Goal: Information Seeking & Learning: Learn about a topic

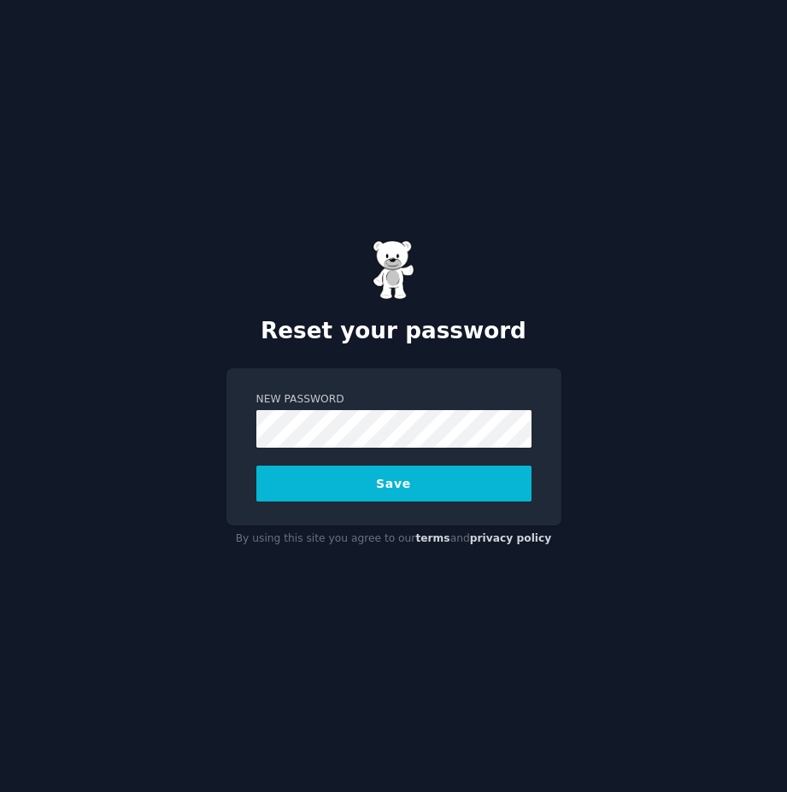
click at [360, 477] on button "Save" at bounding box center [393, 484] width 275 height 36
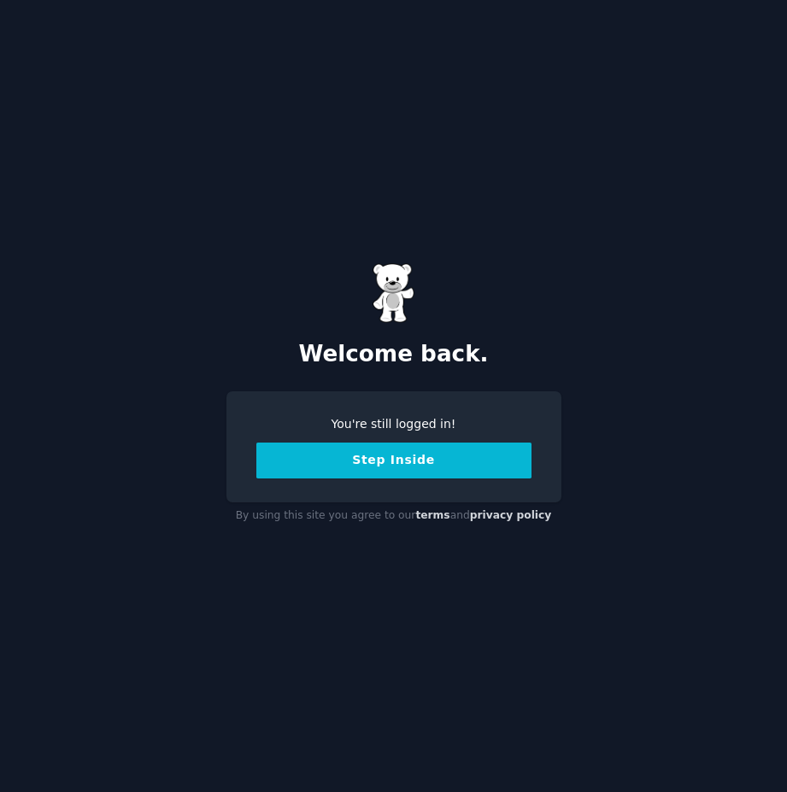
click at [366, 459] on button "Step Inside" at bounding box center [393, 460] width 275 height 36
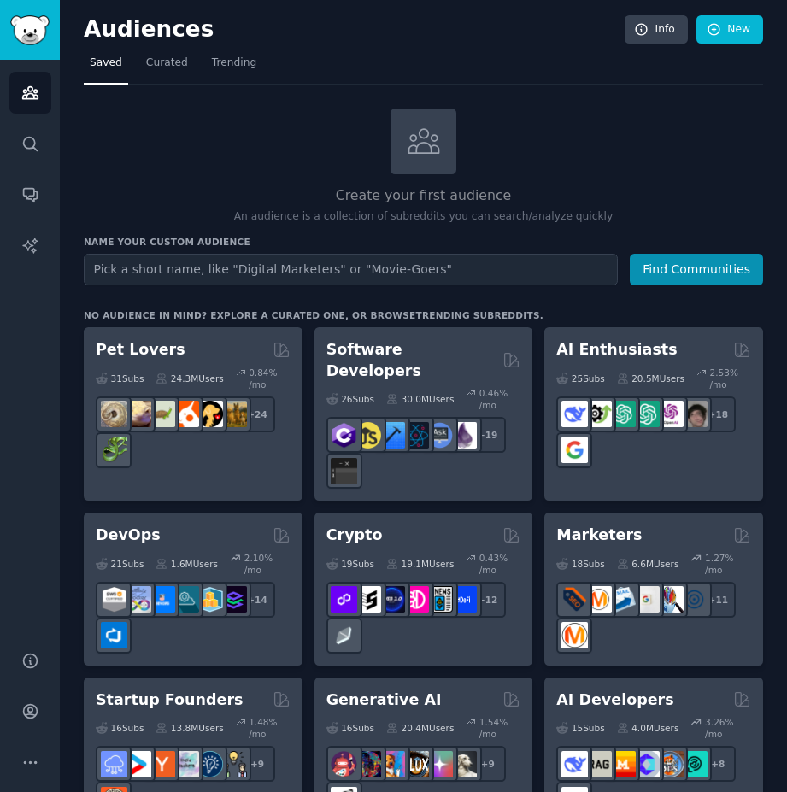
click at [191, 272] on input "text" at bounding box center [351, 270] width 534 height 32
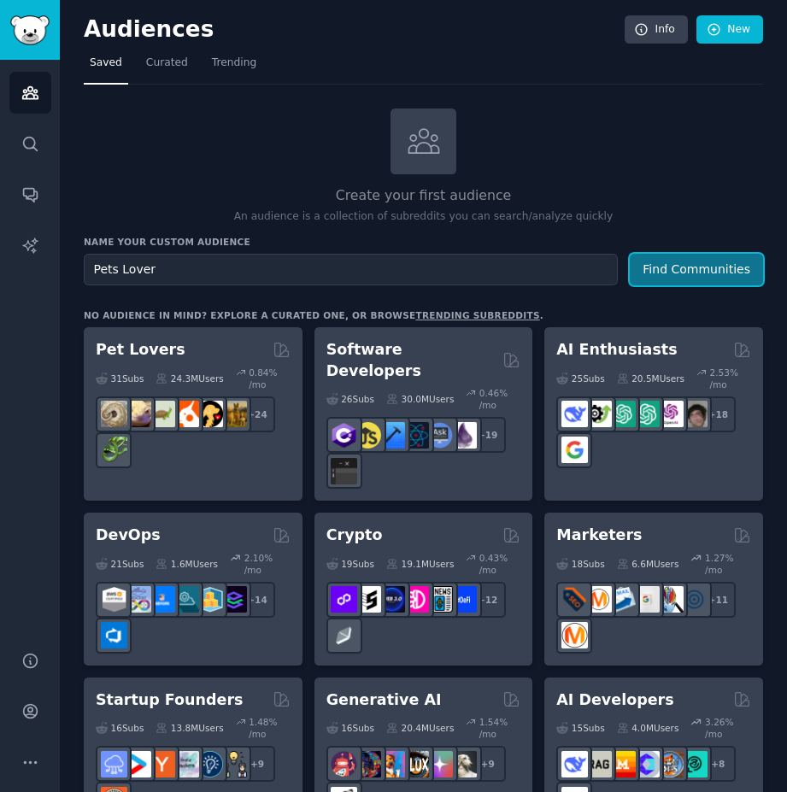
click at [682, 255] on button "Find Communities" at bounding box center [696, 270] width 133 height 32
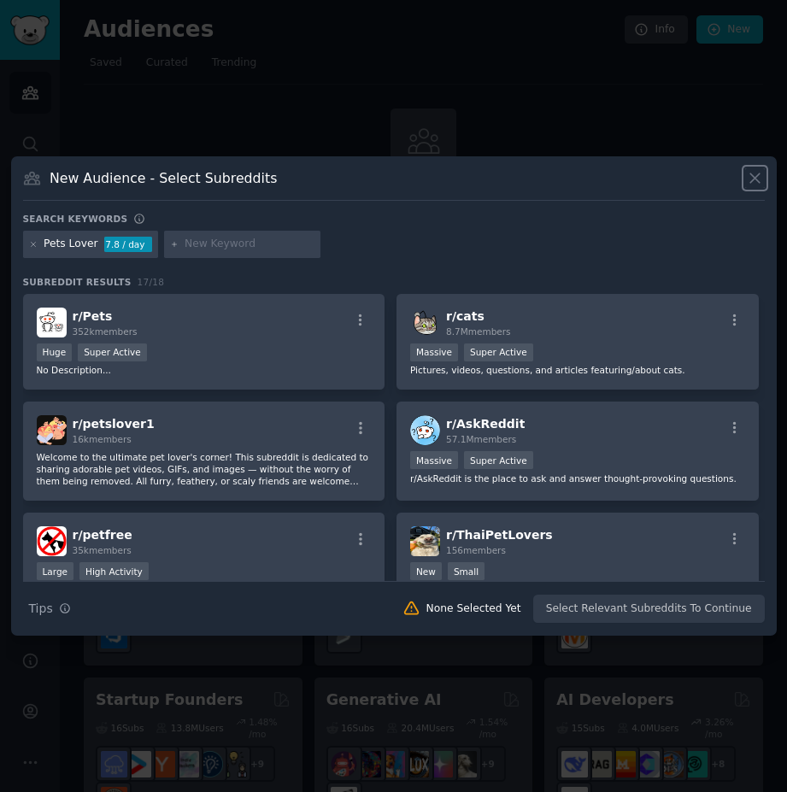
click at [759, 174] on icon at bounding box center [755, 178] width 18 height 18
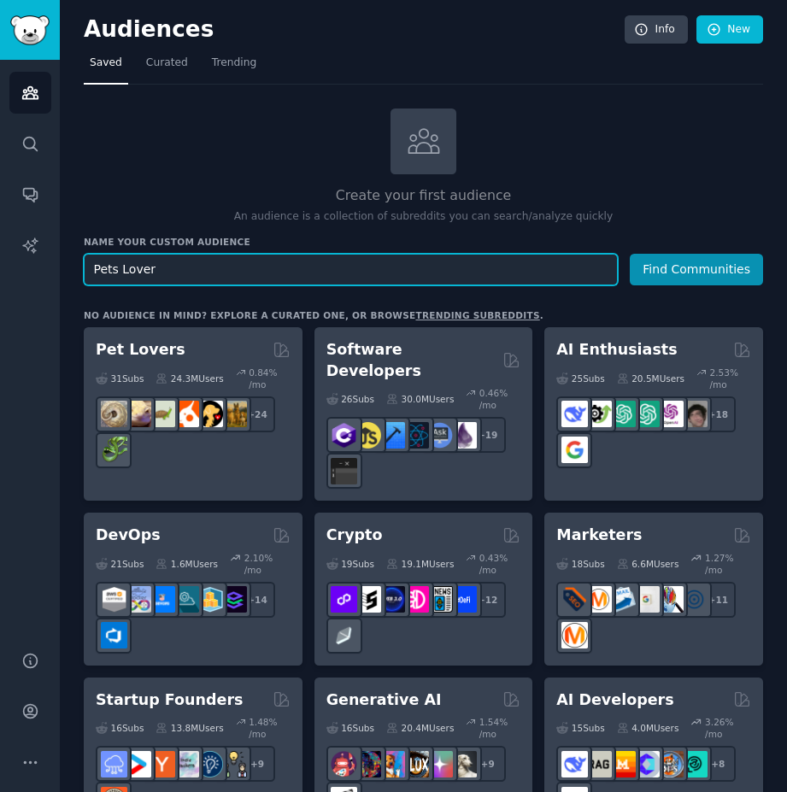
click at [280, 273] on input "Pets Lover" at bounding box center [351, 270] width 534 height 32
drag, startPoint x: 153, startPoint y: 267, endPoint x: 73, endPoint y: 270, distance: 80.3
paste input "cat litter scoop"
type input "cat litter scoop"
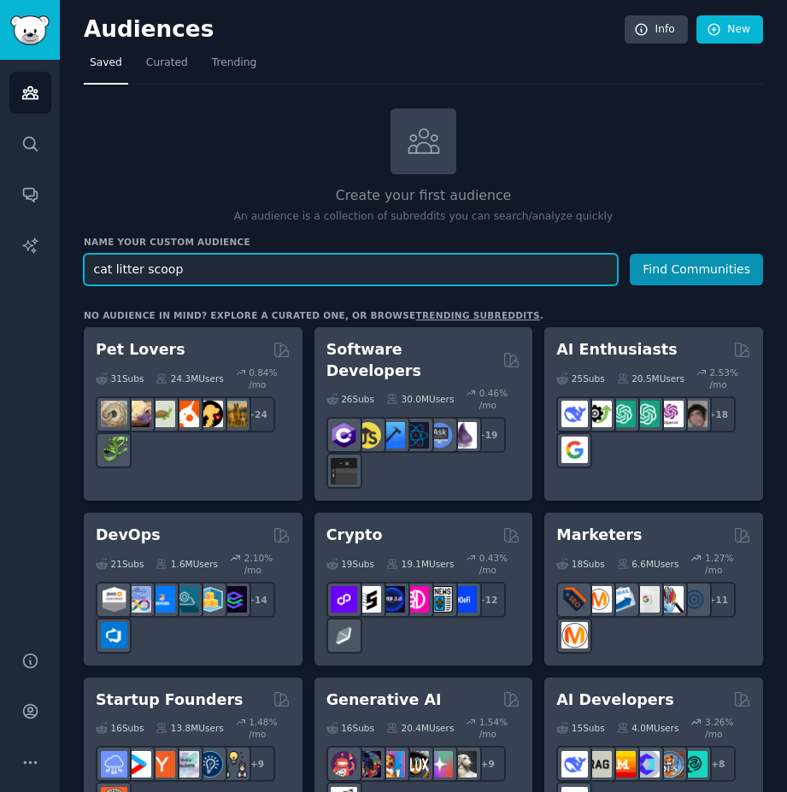
click at [630, 254] on button "Find Communities" at bounding box center [696, 270] width 133 height 32
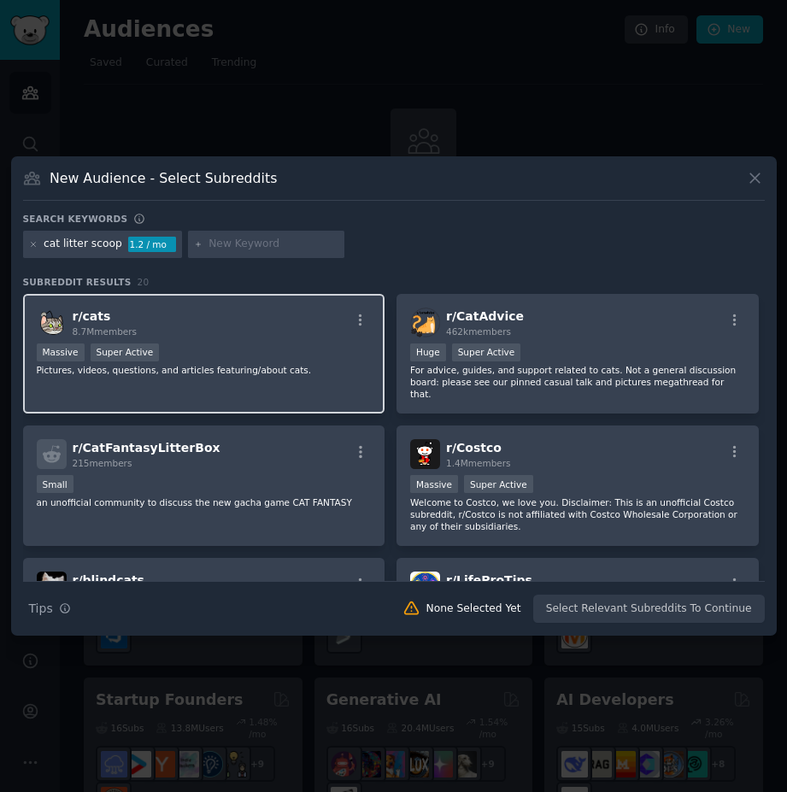
click at [270, 344] on div "Massive Super Active" at bounding box center [204, 353] width 335 height 21
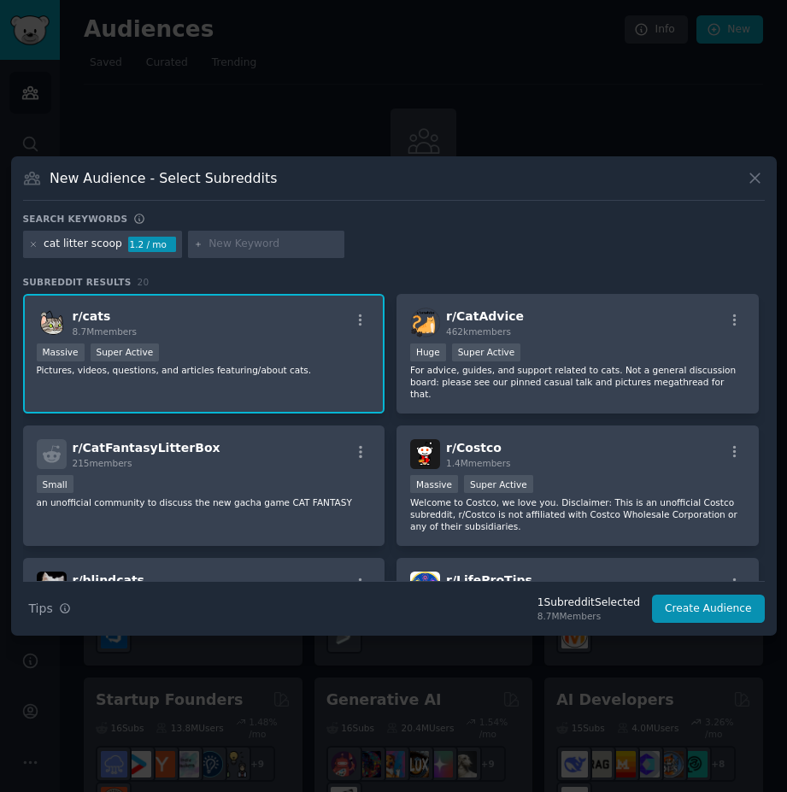
click at [270, 344] on div "Massive Super Active" at bounding box center [204, 353] width 335 height 21
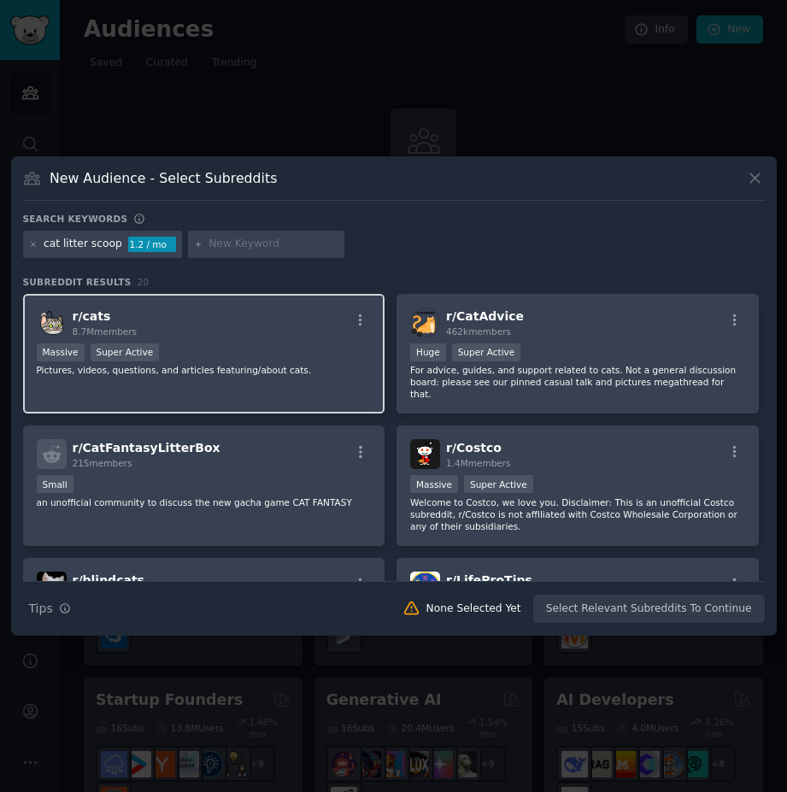
click at [270, 340] on div "r/ cats 8.7M members Massive Super Active Pictures, videos, questions, and arti…" at bounding box center [204, 354] width 362 height 120
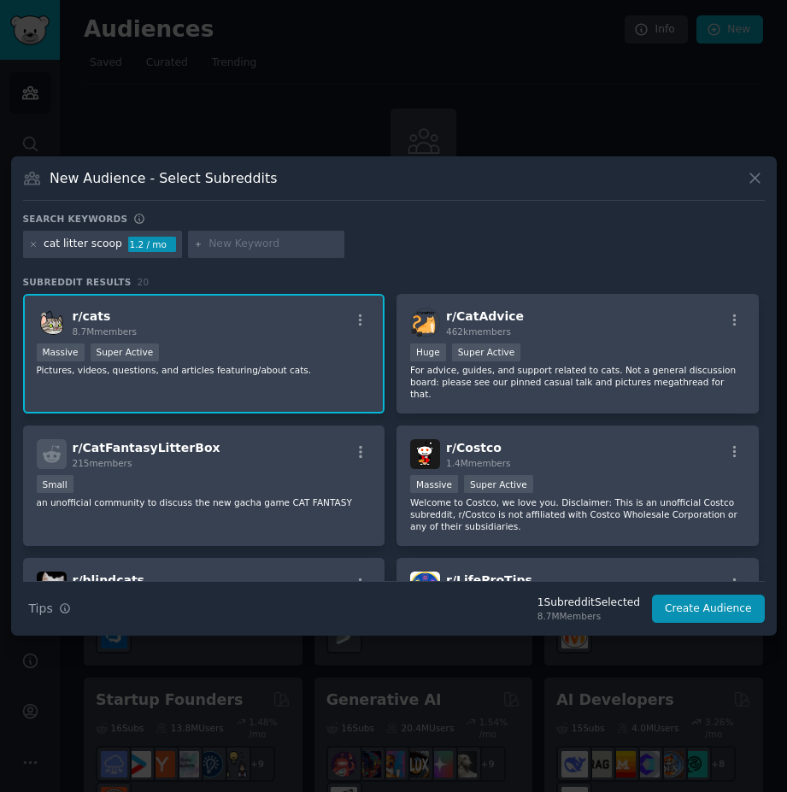
click at [270, 340] on div "r/ cats 8.7M members Massive Super Active Pictures, videos, questions, and arti…" at bounding box center [204, 354] width 362 height 120
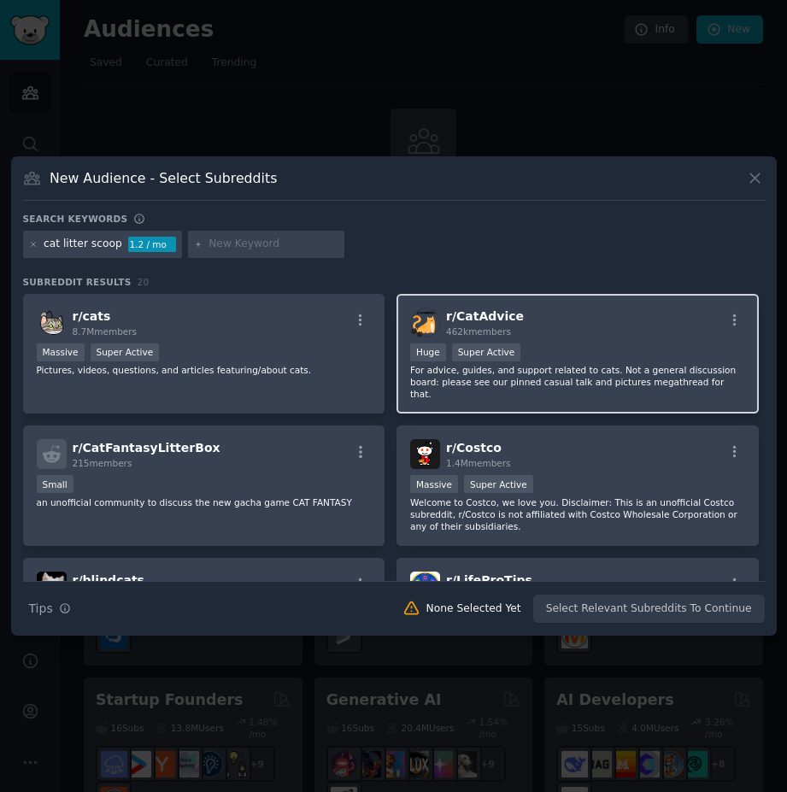
click at [619, 347] on div ">= 95th percentile for submissions / day Huge Super Active" at bounding box center [577, 353] width 335 height 21
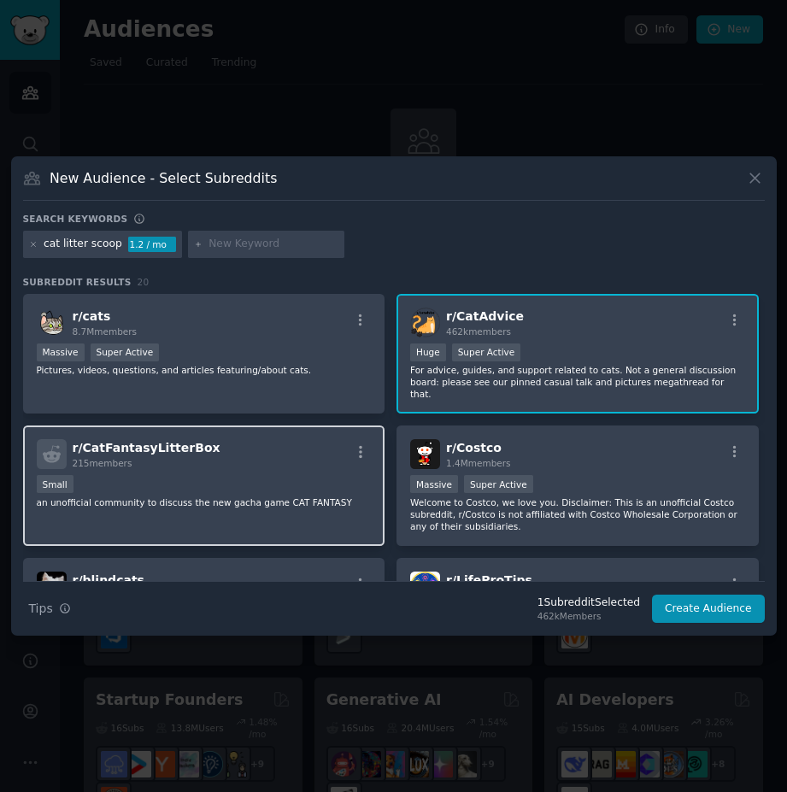
click at [317, 460] on div "r/ CatFantasyLitterBox 215 members Small an unofficial community to discuss the…" at bounding box center [204, 485] width 362 height 120
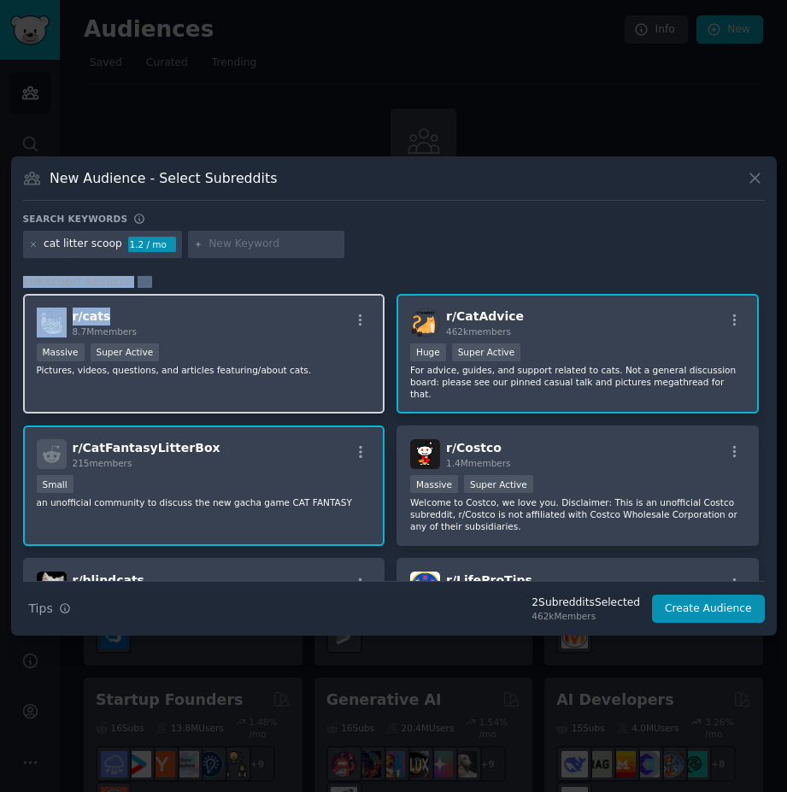
drag, startPoint x: 23, startPoint y: 278, endPoint x: 141, endPoint y: 301, distance: 119.9
click at [141, 301] on div "Subreddit Results 20 r/ cats 8.7M members Massive Super Active Pictures, videos…" at bounding box center [393, 428] width 741 height 305
